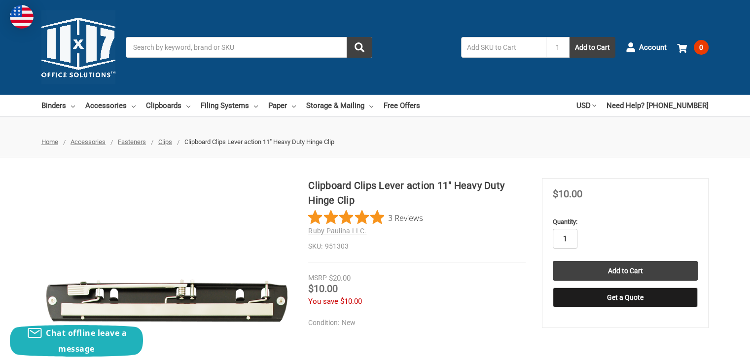
click at [562, 243] on input "1" at bounding box center [565, 239] width 25 height 20
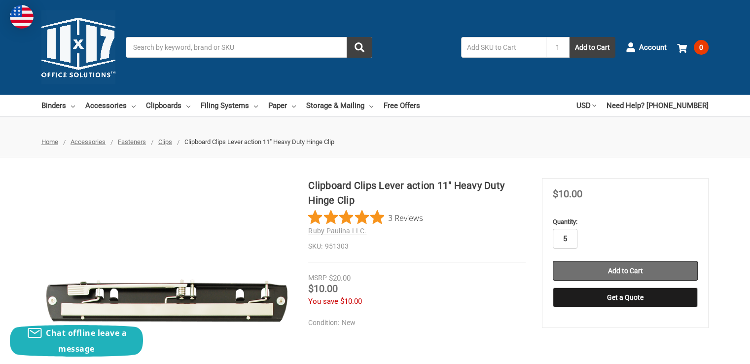
type input "5"
click at [588, 271] on input "Add to Cart" at bounding box center [625, 271] width 145 height 20
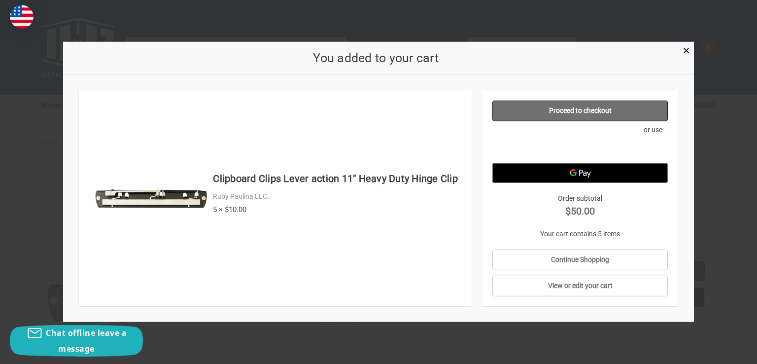
click at [580, 107] on link "Proceed to checkout" at bounding box center [581, 111] width 176 height 21
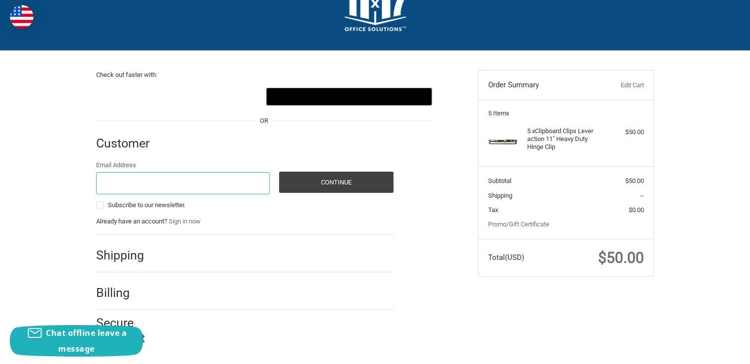
scroll to position [39, 0]
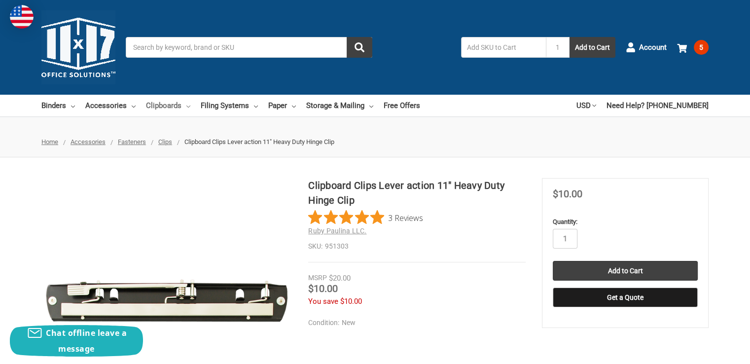
click at [166, 106] on link "Clipboards" at bounding box center [168, 106] width 44 height 22
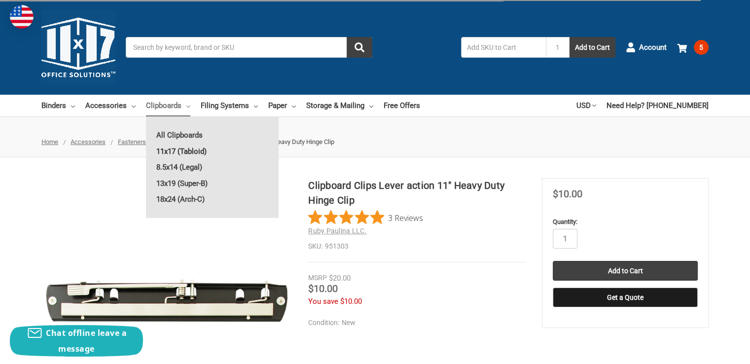
click at [164, 151] on link "11x17 (Tabloid)" at bounding box center [212, 151] width 133 height 16
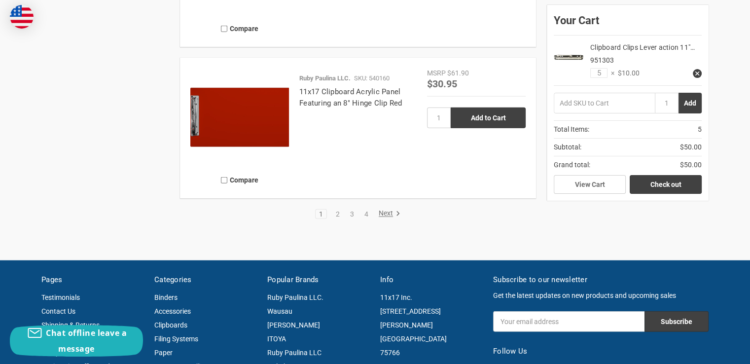
scroll to position [2214, 0]
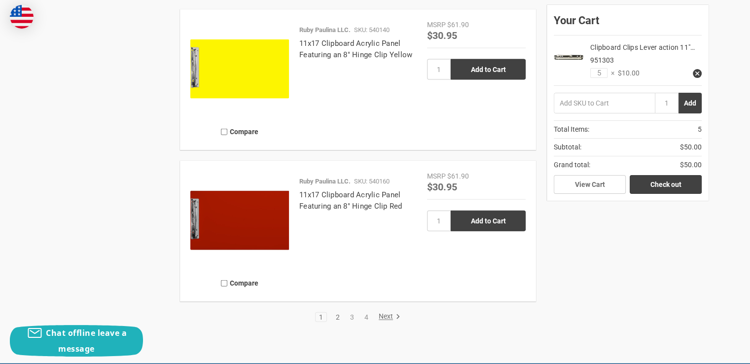
click at [341, 315] on link "2" at bounding box center [337, 317] width 11 height 7
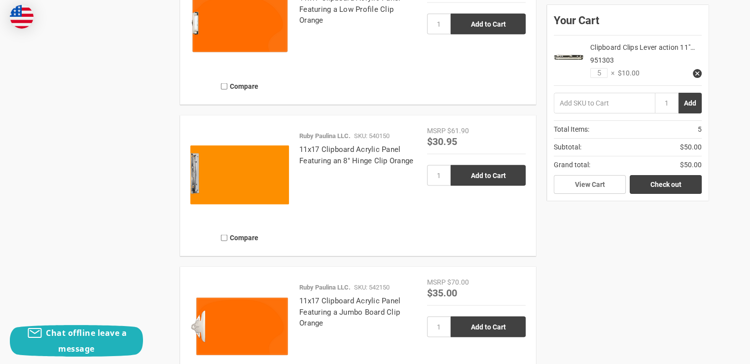
scroll to position [1955, 0]
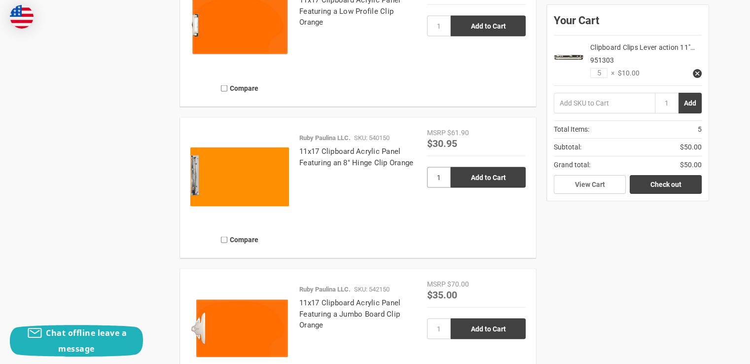
click at [435, 172] on input "1" at bounding box center [439, 177] width 24 height 21
click at [698, 72] on use at bounding box center [697, 74] width 4 height 4
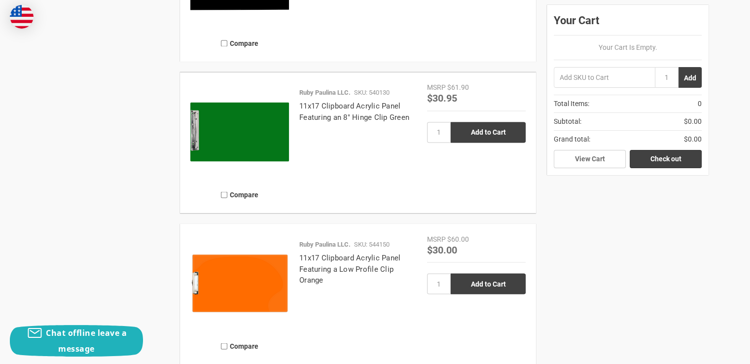
scroll to position [1696, 0]
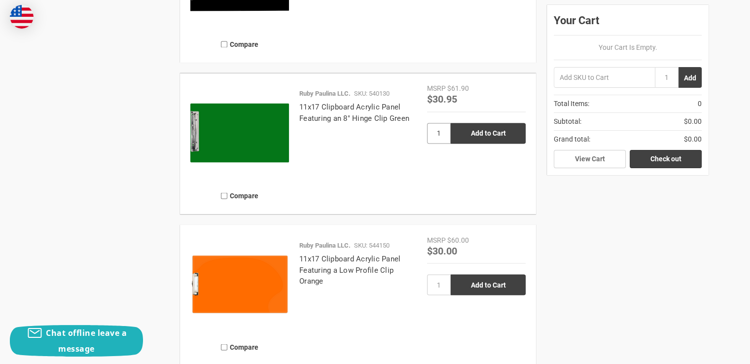
click at [442, 139] on input "1" at bounding box center [439, 133] width 24 height 21
click at [468, 134] on input "Add to Cart" at bounding box center [488, 133] width 75 height 21
type input "Add to Cart"
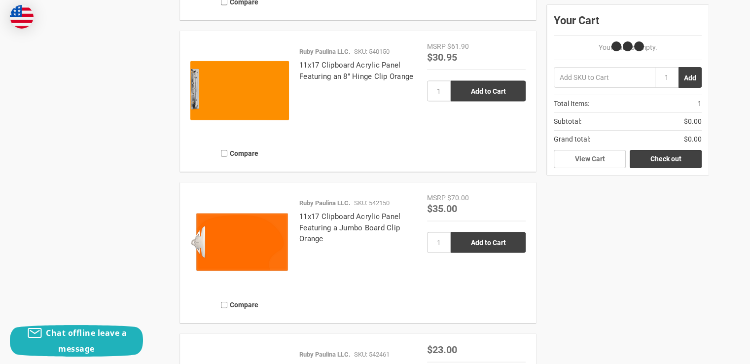
scroll to position [2040, 0]
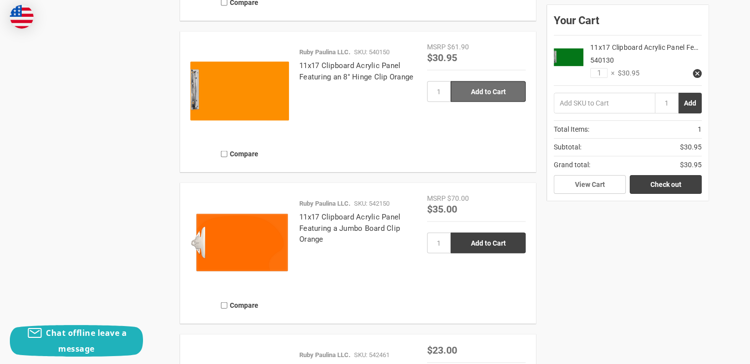
click at [493, 97] on input "Add to Cart" at bounding box center [488, 91] width 75 height 21
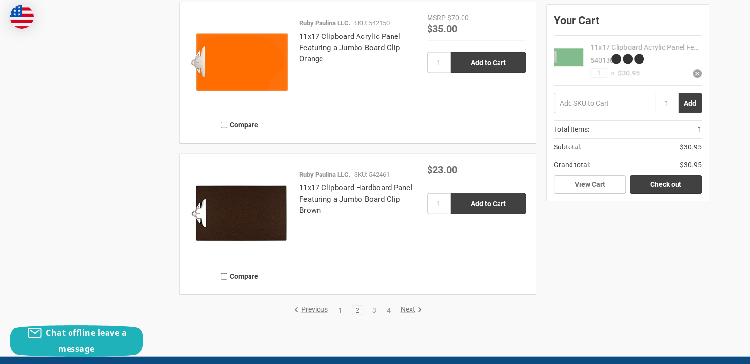
type input "Add to Cart"
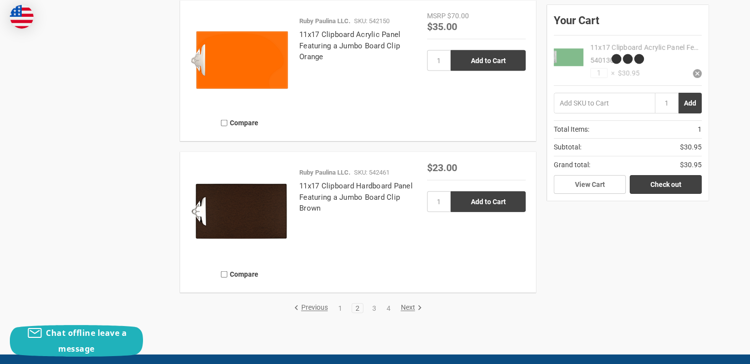
scroll to position [2303, 0]
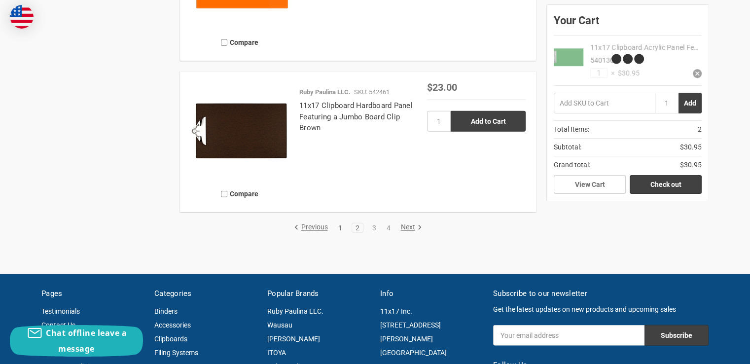
click at [338, 229] on link "1" at bounding box center [340, 227] width 11 height 7
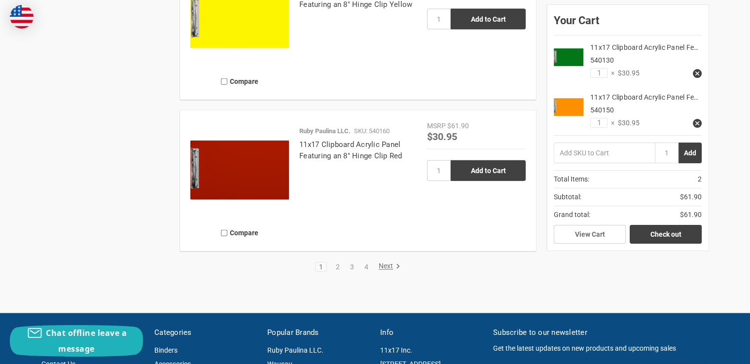
scroll to position [2288, 0]
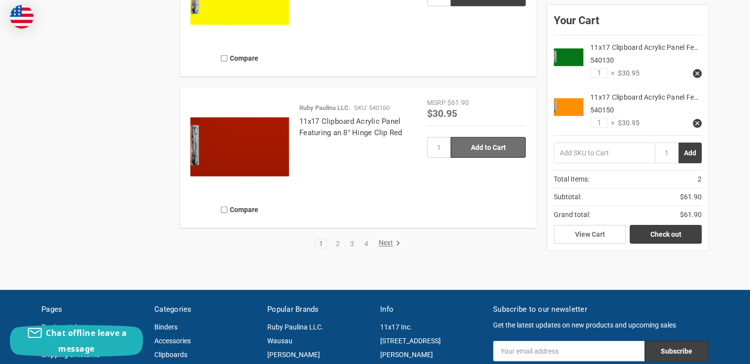
click at [467, 144] on input "Add to Cart" at bounding box center [488, 147] width 75 height 21
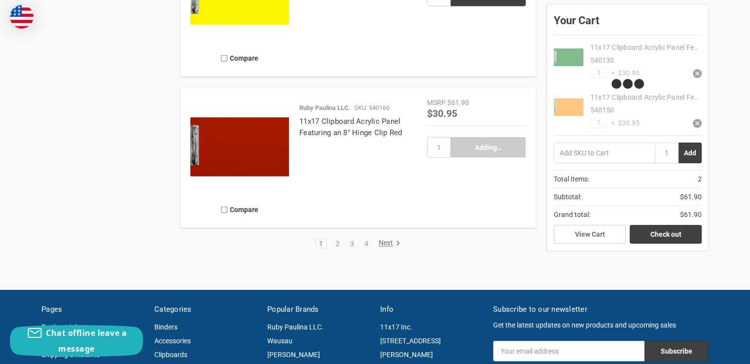
type input "Add to Cart"
click at [352, 244] on link "3" at bounding box center [352, 243] width 11 height 7
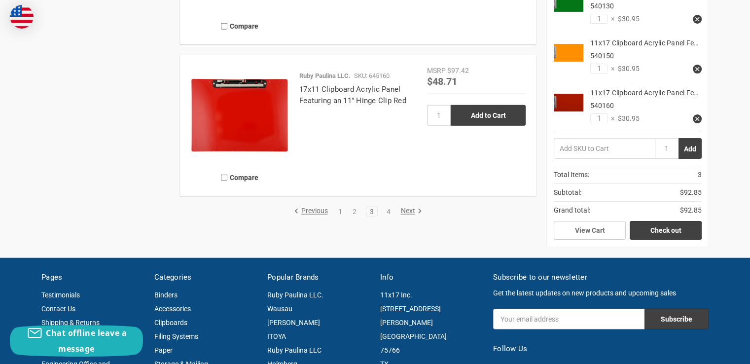
scroll to position [2322, 0]
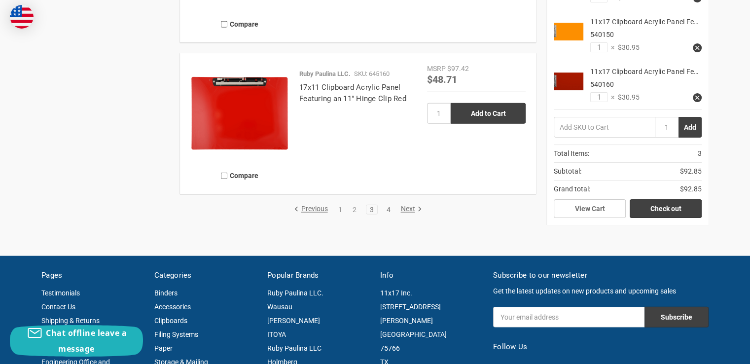
click at [392, 207] on link "4" at bounding box center [388, 209] width 11 height 7
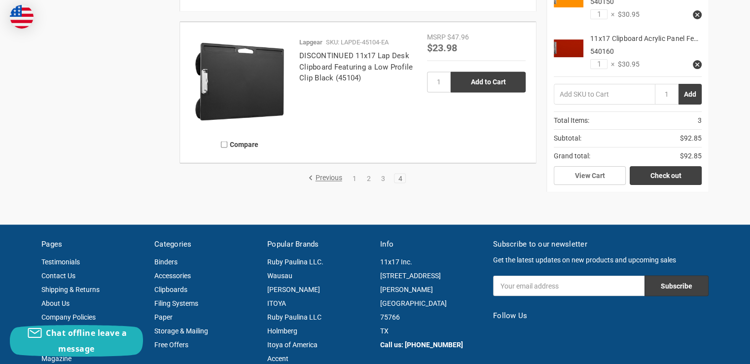
scroll to position [1750, 0]
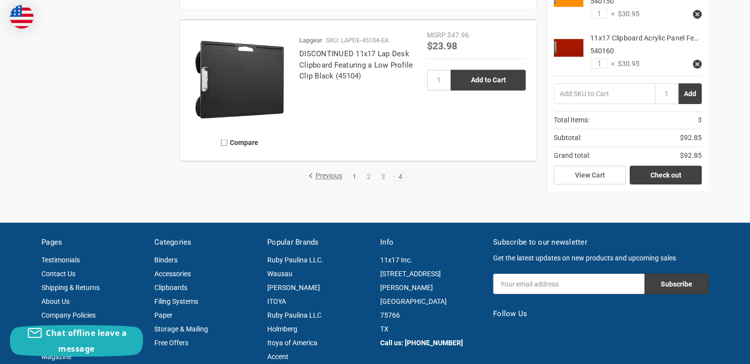
click at [355, 173] on link "1" at bounding box center [354, 176] width 11 height 7
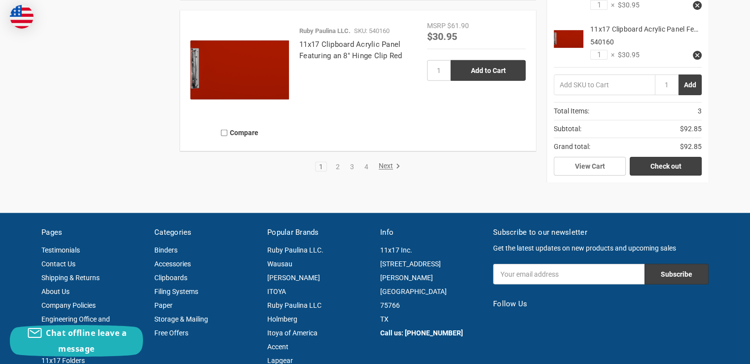
scroll to position [2364, 0]
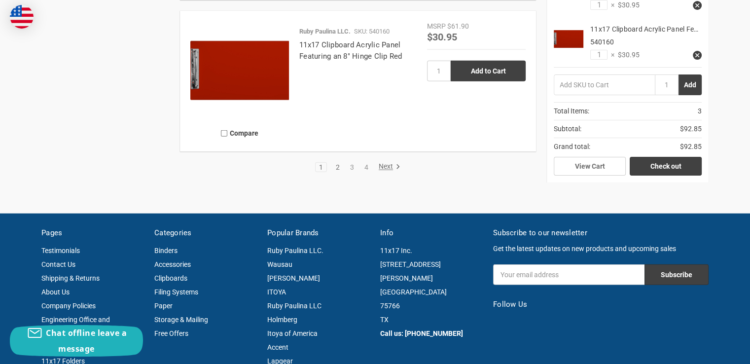
click at [336, 165] on link "2" at bounding box center [337, 167] width 11 height 7
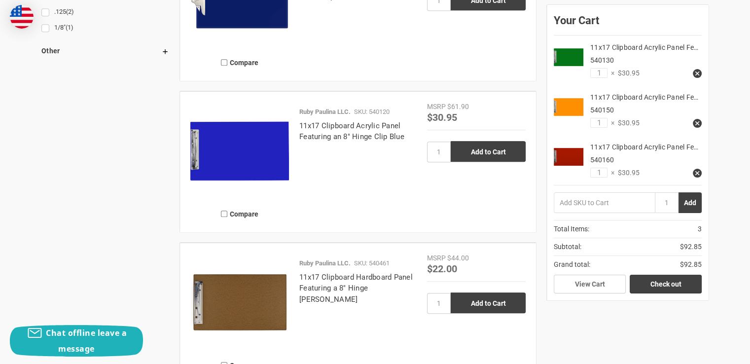
scroll to position [921, 0]
click at [477, 149] on input "Add to Cart" at bounding box center [488, 151] width 75 height 21
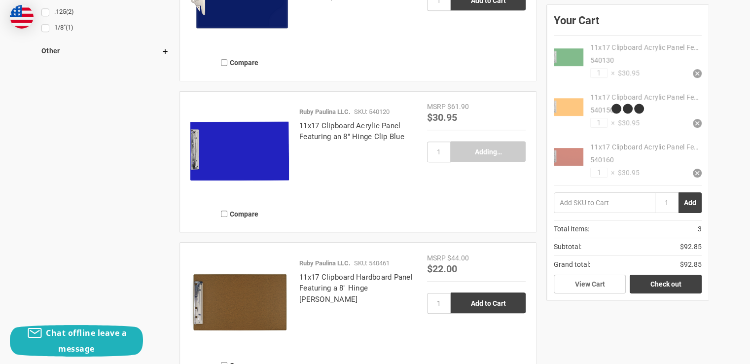
type input "Add to Cart"
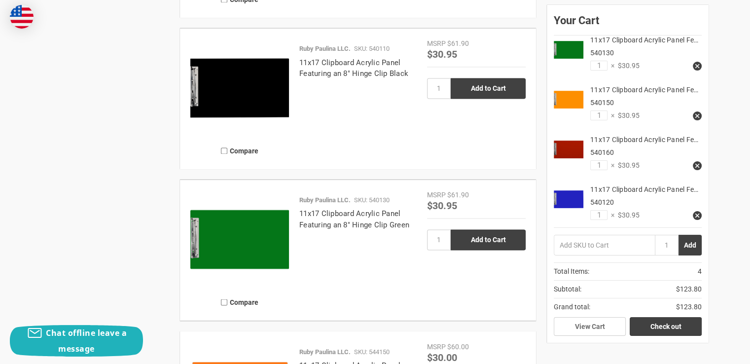
scroll to position [1589, 0]
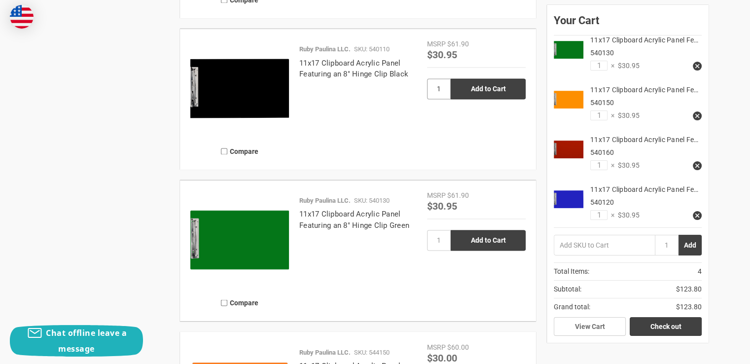
click at [440, 91] on input "1" at bounding box center [439, 88] width 24 height 21
type input "3"
click at [477, 81] on input "Add to Cart" at bounding box center [488, 88] width 75 height 21
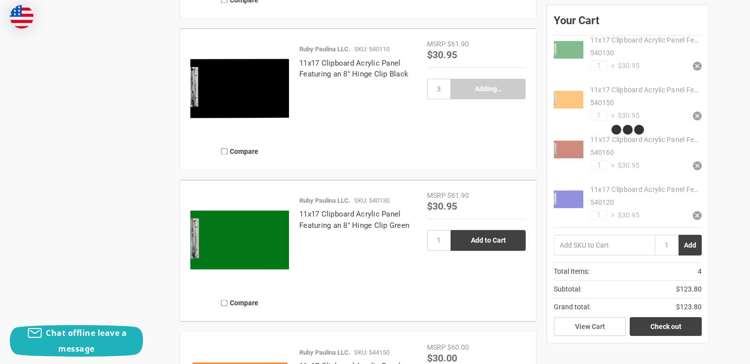
type input "Add to Cart"
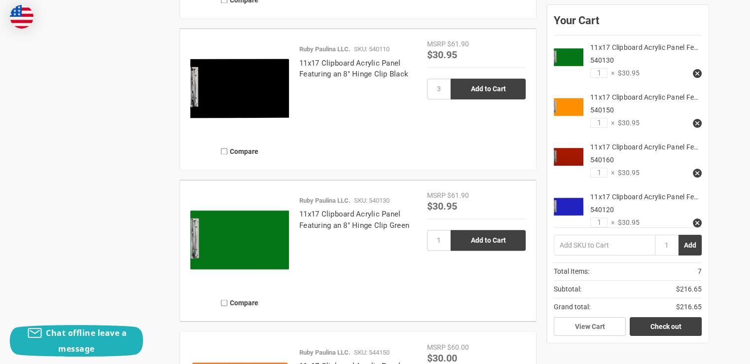
scroll to position [108, 0]
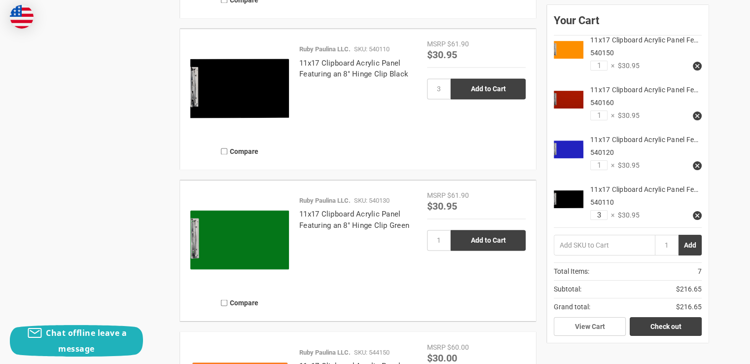
click at [598, 214] on input "3" at bounding box center [598, 215] width 17 height 10
type input "2"
click at [694, 112] on icon at bounding box center [697, 115] width 7 height 7
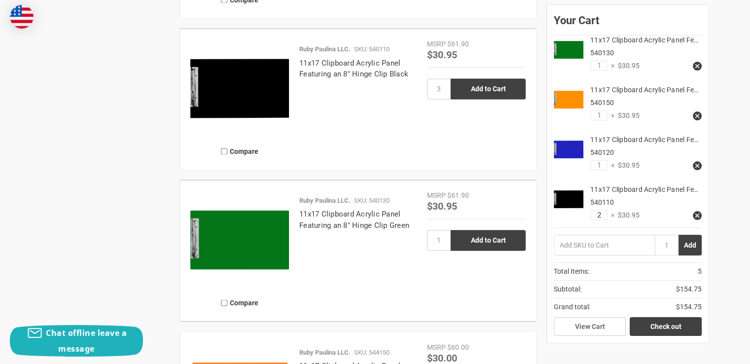
click at [596, 215] on input "2" at bounding box center [598, 215] width 17 height 10
type input "3"
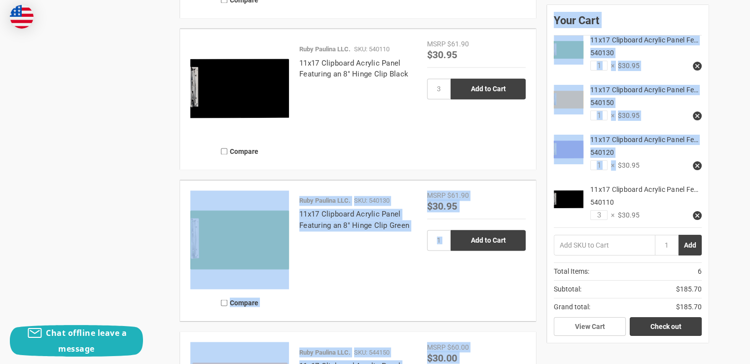
drag, startPoint x: 617, startPoint y: 153, endPoint x: 532, endPoint y: 135, distance: 87.7
click at [532, 135] on div "Compare Ruby Paulina LLC. SKU: 542110 11x17 Clipboard Acrylic Panel Featuring a…" at bounding box center [442, 38] width 534 height 1837
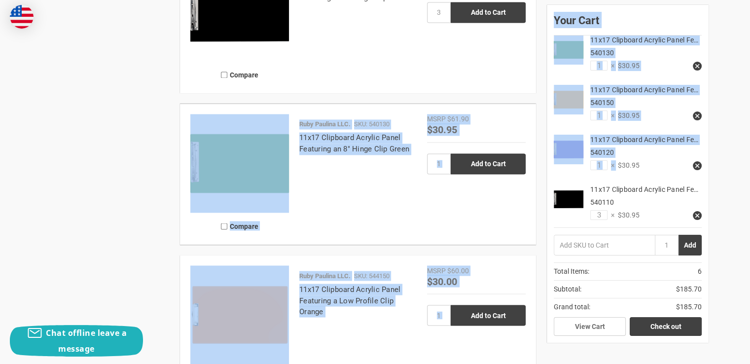
scroll to position [1666, 0]
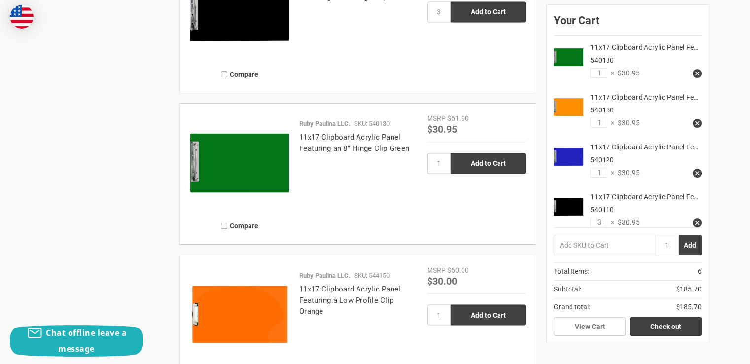
scroll to position [49, 0]
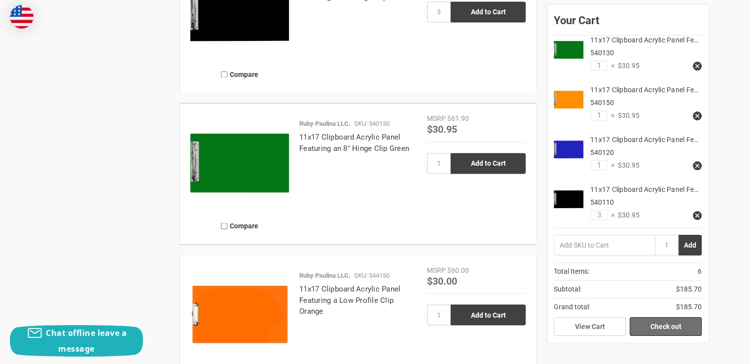
click at [664, 326] on link "Check out" at bounding box center [666, 326] width 72 height 19
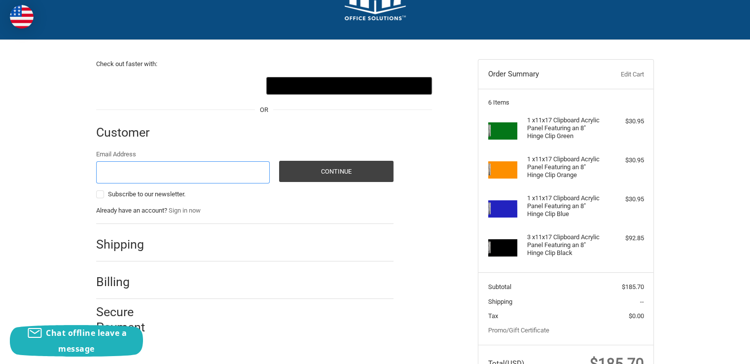
scroll to position [7, 0]
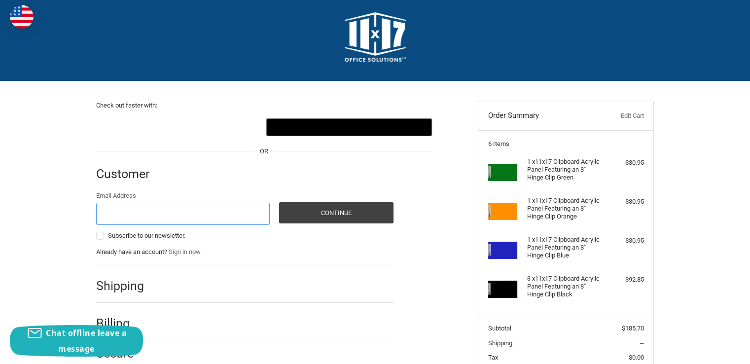
click at [227, 215] on input "Email Address" at bounding box center [183, 214] width 174 height 22
type input "[EMAIL_ADDRESS][DOMAIN_NAME]"
click at [362, 215] on button "Continue" at bounding box center [336, 212] width 114 height 21
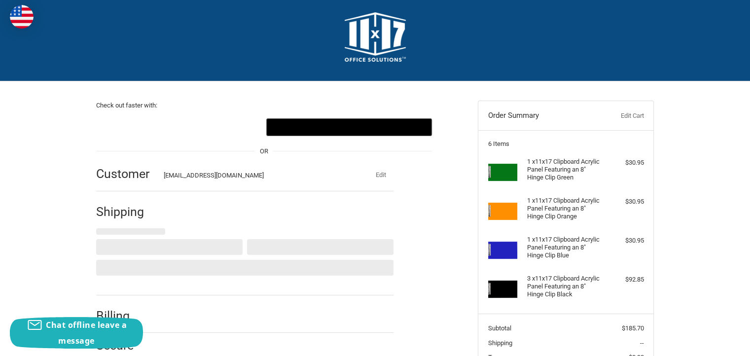
select select "US"
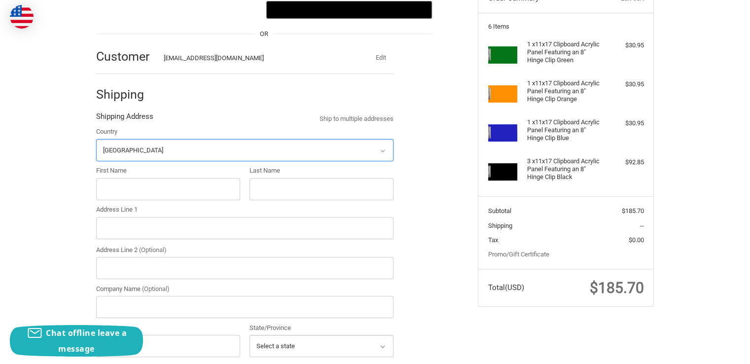
scroll to position [125, 0]
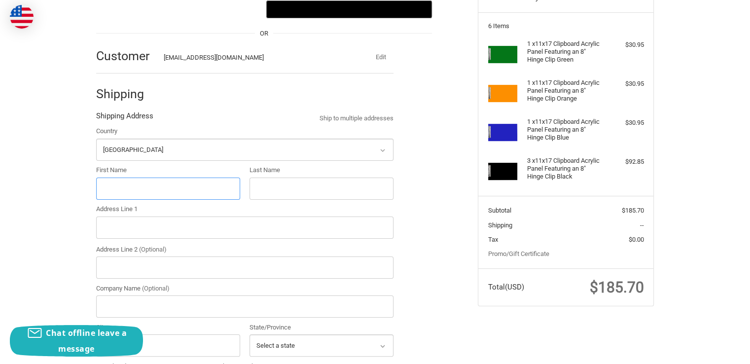
click at [185, 192] on input "First Name" at bounding box center [168, 189] width 144 height 22
type input "Darien"
click at [286, 188] on input "Last Name" at bounding box center [322, 189] width 144 height 22
type input "McMillan"
click at [256, 233] on input "Address Line 1" at bounding box center [244, 227] width 297 height 22
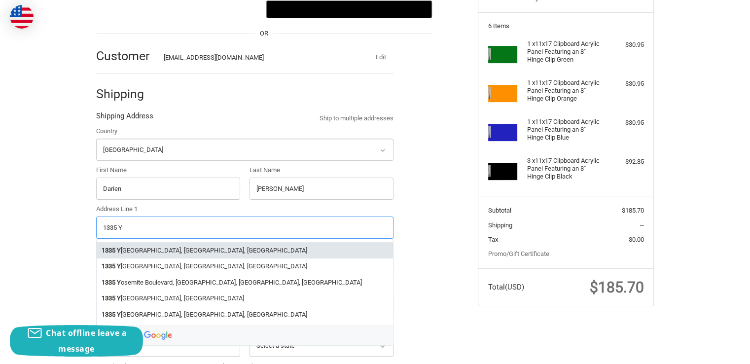
click at [227, 250] on li "1335 Y osemite Avenue, San Francisco, CA, USA" at bounding box center [245, 250] width 296 height 16
type input "1335 Yosemite Avenue"
type input "San Francisco"
type input "94124"
select select "CA"
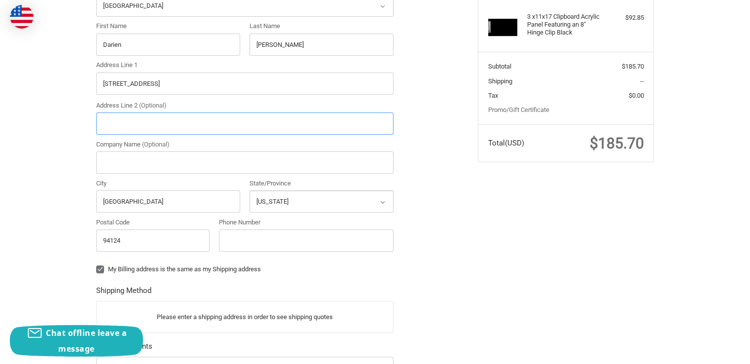
scroll to position [275, 0]
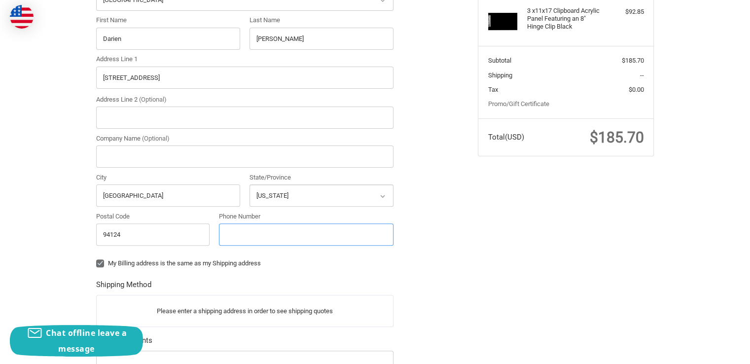
click at [238, 241] on input "Phone Number" at bounding box center [306, 234] width 175 height 22
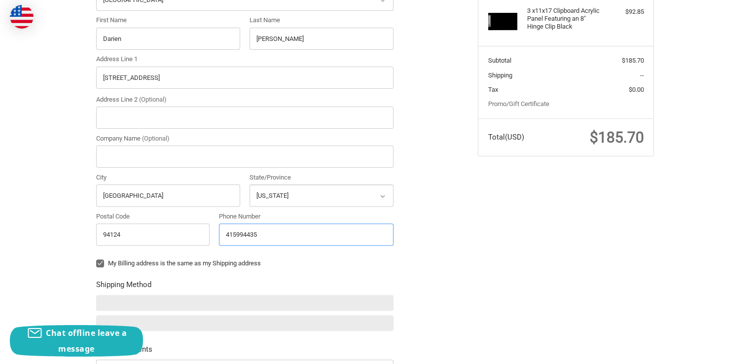
type input "4159944352"
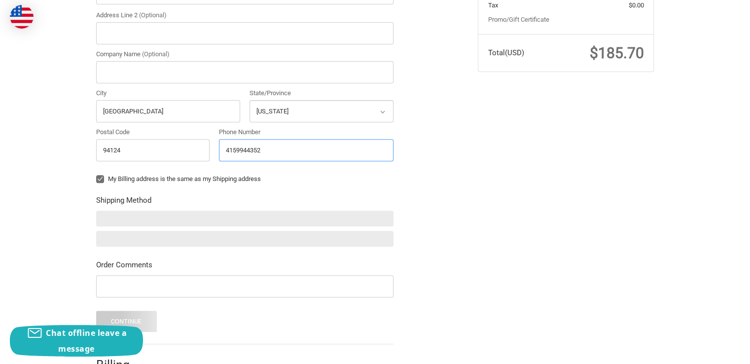
scroll to position [369, 0]
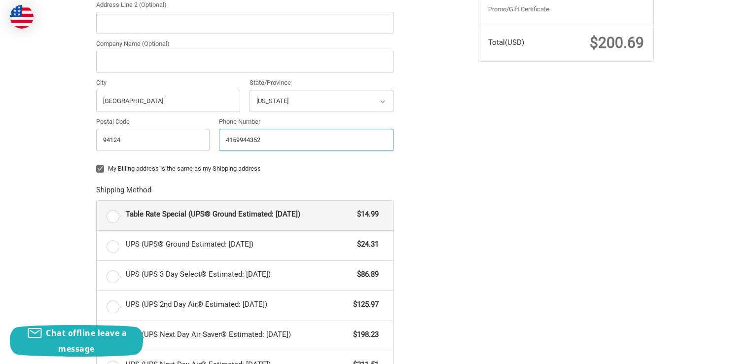
radio input "true"
type input "4159944352"
click at [238, 241] on span "UPS (UPS® Ground Estimated: Mon, Oct 6)" at bounding box center [239, 244] width 227 height 11
click at [97, 231] on input "UPS (UPS® Ground Estimated: Mon, Oct 6) $24.31" at bounding box center [97, 231] width 0 height 0
radio input "true"
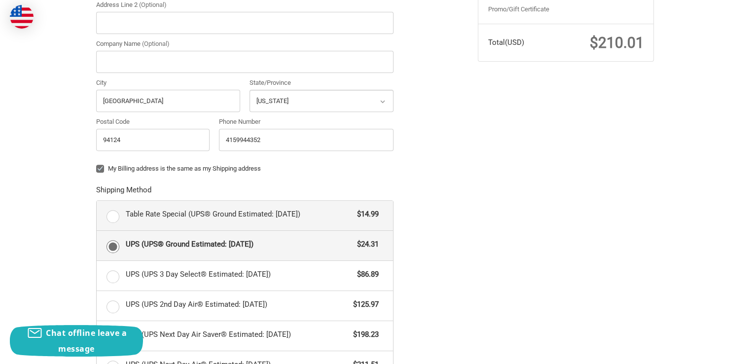
click at [176, 216] on span "Table Rate Special (UPS® Ground Estimated: Tue, Oct 7)" at bounding box center [239, 214] width 227 height 11
click at [97, 201] on input "Table Rate Special (UPS® Ground Estimated: Tue, Oct 7) $14.99" at bounding box center [97, 201] width 0 height 0
radio input "true"
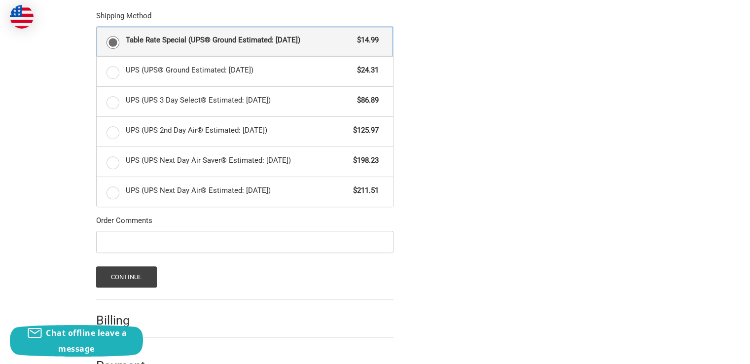
scroll to position [572, 0]
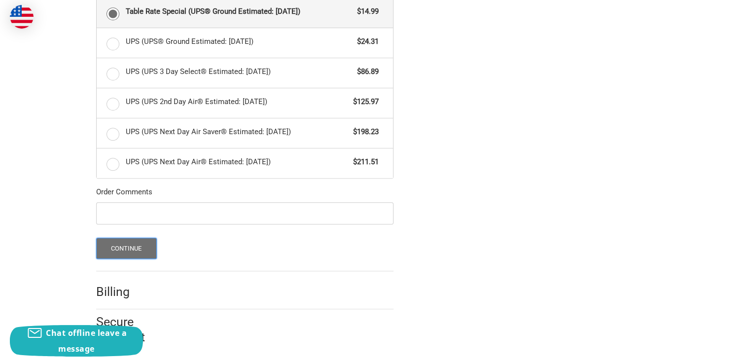
click at [138, 248] on button "Continue" at bounding box center [126, 248] width 61 height 21
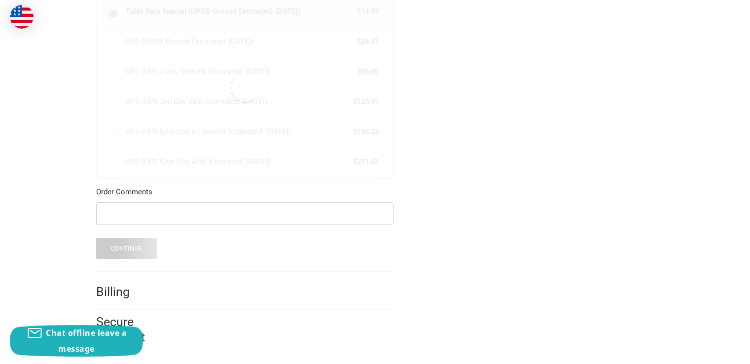
scroll to position [96, 0]
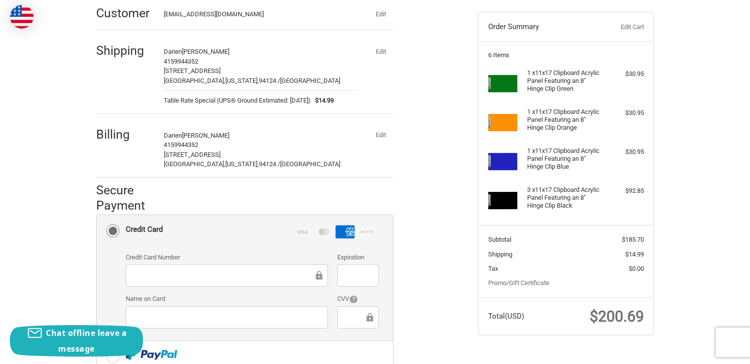
click at [205, 323] on div at bounding box center [227, 317] width 202 height 22
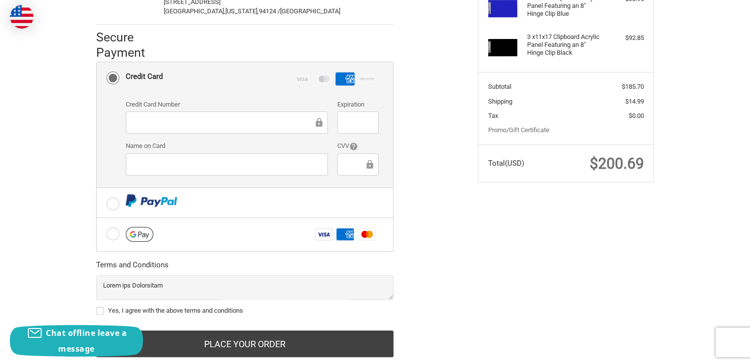
scroll to position [272, 0]
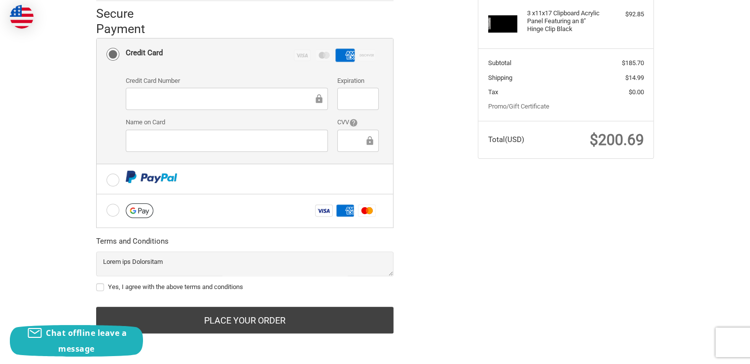
click at [152, 286] on label "Yes, I agree with the above terms and conditions" at bounding box center [244, 287] width 297 height 8
click at [97, 283] on input "Yes, I agree with the above terms and conditions" at bounding box center [96, 282] width 0 height 0
checkbox input "true"
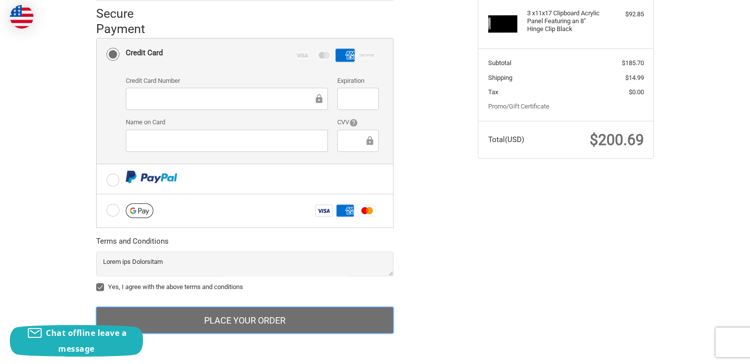
click at [269, 324] on button "Place Your Order" at bounding box center [244, 320] width 297 height 27
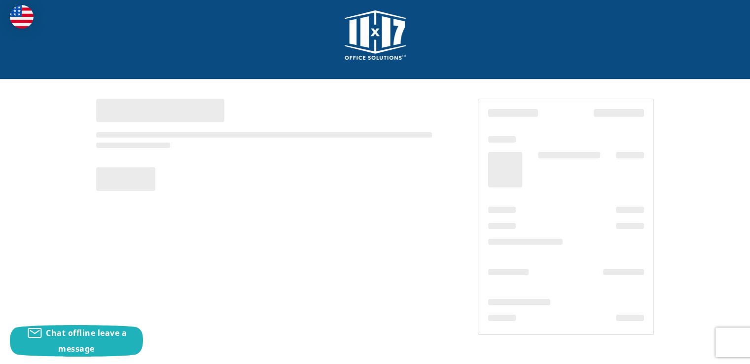
scroll to position [8, 0]
